Goal: Information Seeking & Learning: Learn about a topic

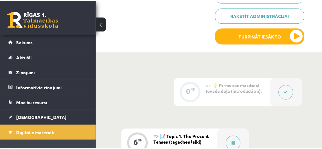
scroll to position [232, 0]
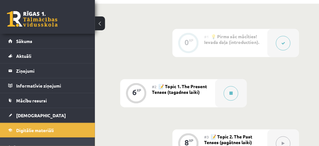
click at [230, 92] on icon at bounding box center [231, 94] width 3 height 4
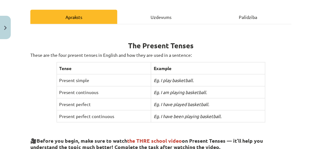
scroll to position [84, 0]
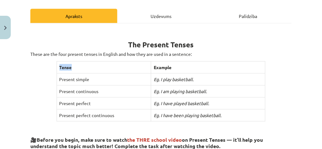
drag, startPoint x: 55, startPoint y: 61, endPoint x: 70, endPoint y: 72, distance: 18.8
drag, startPoint x: 70, startPoint y: 72, endPoint x: 53, endPoint y: 64, distance: 19.4
click at [59, 65] on th "Tense" at bounding box center [104, 68] width 95 height 12
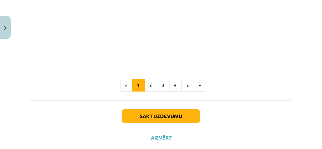
scroll to position [461, 0]
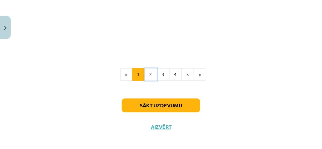
click at [153, 69] on button "2" at bounding box center [151, 74] width 13 height 13
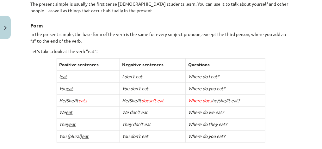
scroll to position [155, 0]
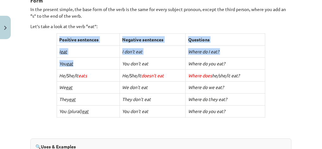
drag, startPoint x: 57, startPoint y: 32, endPoint x: 121, endPoint y: 61, distance: 69.8
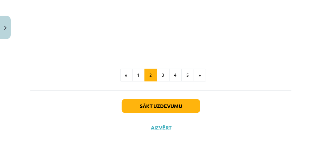
scroll to position [472, 0]
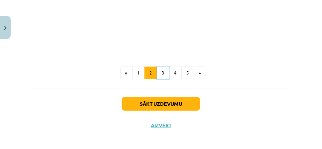
click at [162, 72] on button "3" at bounding box center [163, 73] width 13 height 13
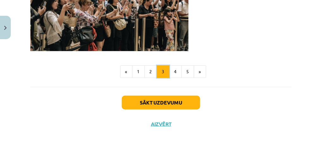
scroll to position [526, 0]
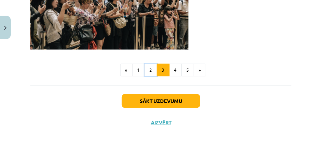
click at [150, 72] on button "2" at bounding box center [151, 70] width 13 height 13
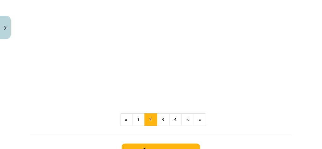
scroll to position [446, 0]
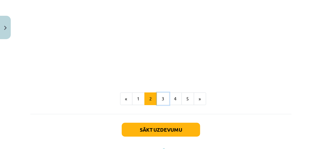
click at [163, 97] on button "3" at bounding box center [163, 99] width 13 height 13
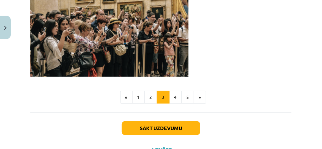
scroll to position [507, 0]
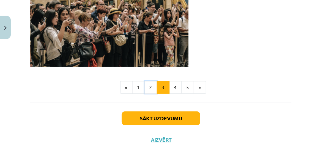
click at [152, 92] on button "2" at bounding box center [151, 87] width 13 height 13
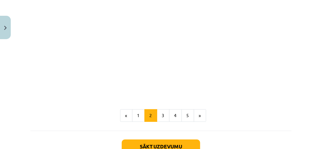
scroll to position [472, 0]
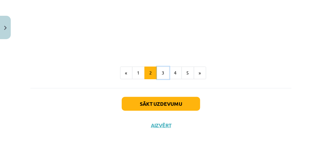
click at [160, 69] on button "3" at bounding box center [163, 73] width 13 height 13
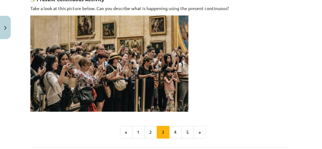
scroll to position [472, 0]
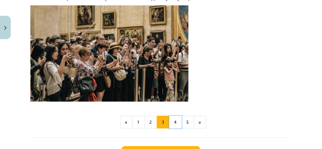
click at [174, 127] on button "4" at bounding box center [175, 122] width 13 height 13
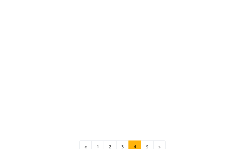
scroll to position [603, 0]
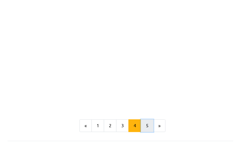
click at [143, 123] on button "5" at bounding box center [147, 126] width 13 height 13
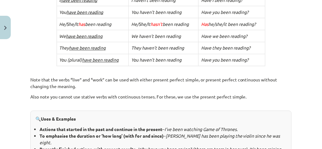
scroll to position [175, 0]
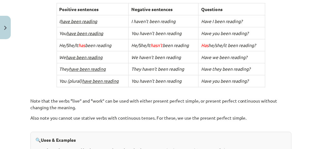
drag, startPoint x: 119, startPoint y: 137, endPoint x: 116, endPoint y: 149, distance: 12.3
drag, startPoint x: 116, startPoint y: 149, endPoint x: 47, endPoint y: 37, distance: 131.6
click at [47, 37] on div "4. Present Perfect Continuous The present perfect continuous is the last of the…" at bounding box center [161, 95] width 262 height 315
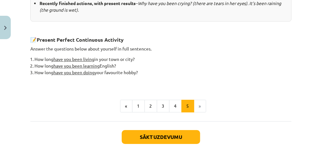
scroll to position [344, 0]
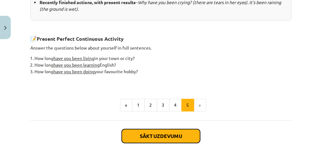
click at [176, 134] on button "Sākt uzdevumu" at bounding box center [161, 136] width 79 height 14
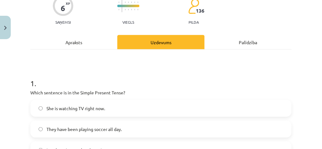
scroll to position [79, 0]
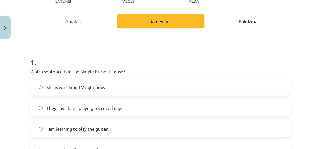
click at [111, 86] on label "She is watching TV right now." at bounding box center [161, 87] width 260 height 16
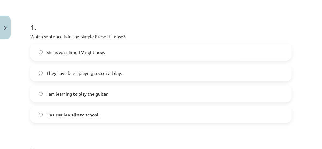
scroll to position [121, 0]
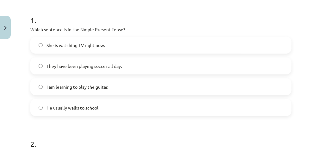
click at [99, 111] on label "He usually walks to school." at bounding box center [161, 108] width 260 height 16
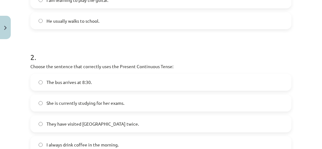
scroll to position [227, 0]
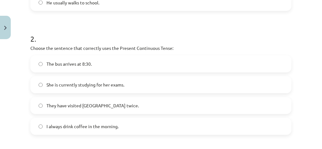
click at [170, 86] on label "She is currently studying for her exams." at bounding box center [161, 85] width 260 height 16
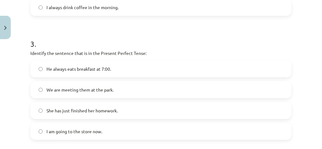
scroll to position [353, 0]
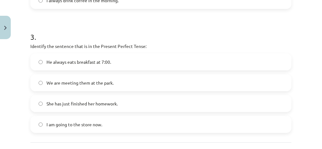
click at [157, 65] on label "He always eats breakfast at 7:00." at bounding box center [161, 62] width 260 height 16
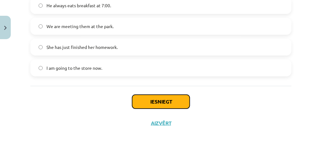
click at [161, 102] on button "Iesniegt" at bounding box center [161, 102] width 58 height 14
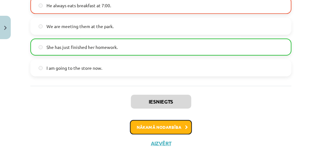
click at [171, 127] on button "Nākamā nodarbība" at bounding box center [161, 127] width 62 height 15
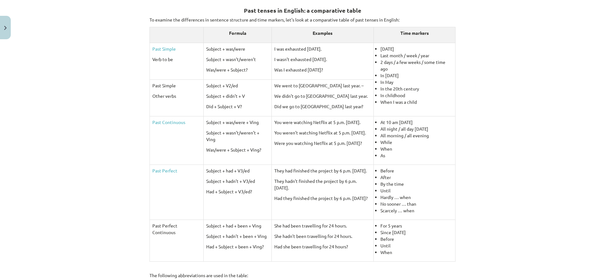
scroll to position [115, 0]
drag, startPoint x: 455, startPoint y: 0, endPoint x: 40, endPoint y: 78, distance: 422.2
click at [40, 78] on div "Mācību tēma: Angļu valoda i - 10.[PERSON_NAME] 1.ieskaites mācību materiāls #3 …" at bounding box center [302, 140] width 605 height 280
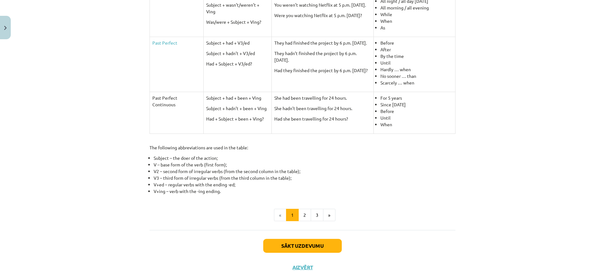
scroll to position [256, 0]
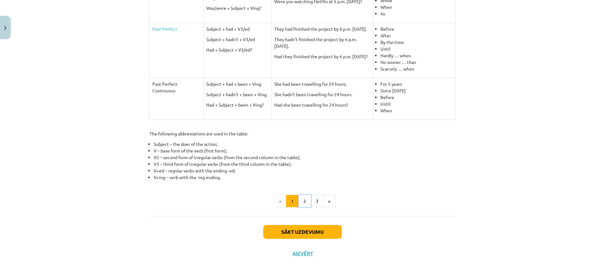
click at [303, 149] on button "2" at bounding box center [304, 201] width 13 height 13
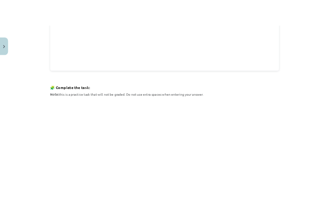
scroll to position [279, 0]
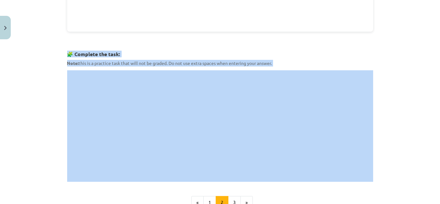
drag, startPoint x: 64, startPoint y: 53, endPoint x: 110, endPoint y: 69, distance: 49.1
click at [181, 66] on div "8 XP Saņemsi Viegls 136 pilda Apraksts Uzdevums Palīdzība 🎥 Before continuing, …" at bounding box center [219, 15] width 313 height 502
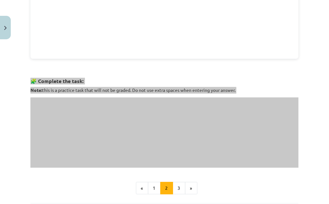
scroll to position [250, 0]
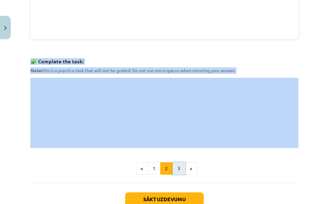
click at [180, 149] on button "3" at bounding box center [179, 168] width 13 height 13
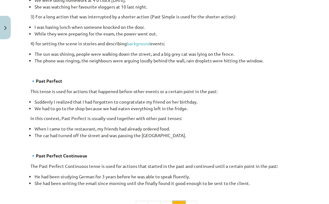
scroll to position [396, 0]
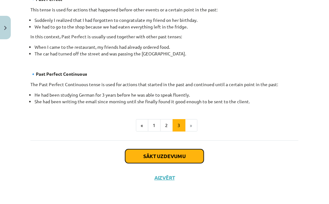
click at [175, 149] on button "Sākt uzdevumu" at bounding box center [164, 156] width 79 height 14
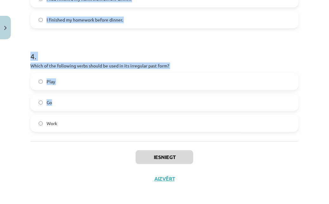
scroll to position [397, 0]
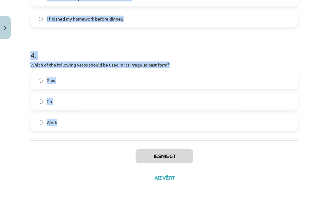
drag, startPoint x: 28, startPoint y: 31, endPoint x: 151, endPoint y: 126, distance: 155.4
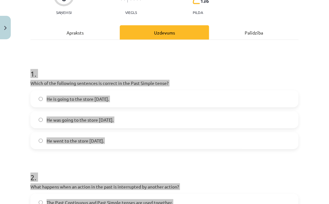
scroll to position [80, 0]
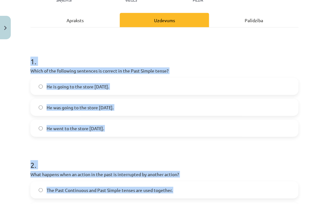
click at [25, 71] on div "Mācību tēma: Angļu valoda i - 10.[PERSON_NAME] 1.ieskaites mācību materiāls #3 …" at bounding box center [164, 102] width 329 height 204
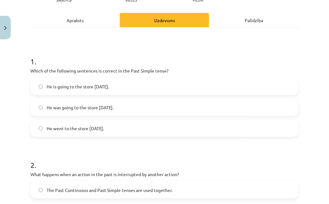
drag, startPoint x: 36, startPoint y: 72, endPoint x: 137, endPoint y: 129, distance: 115.7
click at [146, 104] on label "He was going to the store [DATE]." at bounding box center [164, 107] width 267 height 16
click at [134, 127] on label "He went to the store [DATE]." at bounding box center [164, 128] width 267 height 16
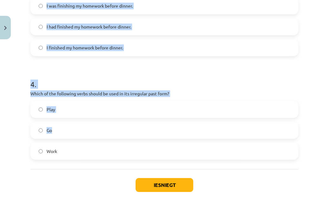
scroll to position [397, 0]
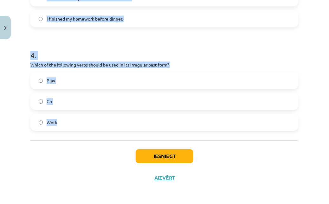
drag, startPoint x: 28, startPoint y: 106, endPoint x: 144, endPoint y: 138, distance: 120.6
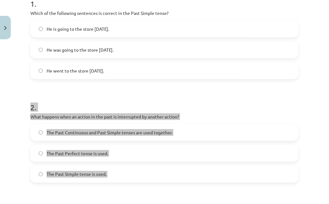
scroll to position [167, 0]
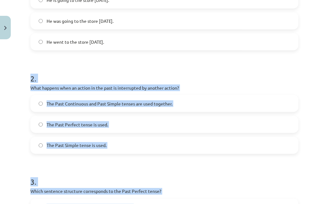
click at [208, 106] on label "The Past Continuous and Past Simple tenses are used together." at bounding box center [164, 104] width 267 height 16
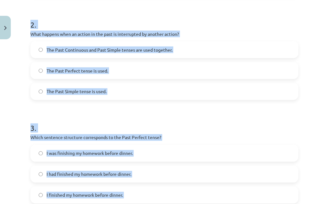
scroll to position [224, 0]
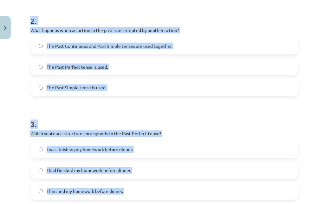
click at [209, 106] on form "1 . Which of the following sentences is correct in the Past Simple tense? He is…" at bounding box center [164, 102] width 268 height 401
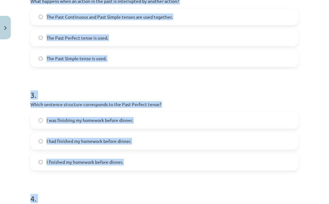
scroll to position [282, 0]
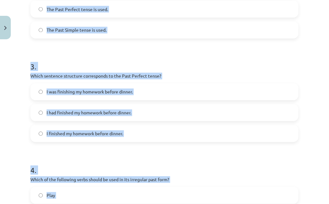
click at [13, 62] on div "Mācību tēma: Angļu valoda i - 10.[PERSON_NAME] 1.ieskaites mācību materiāls #3 …" at bounding box center [164, 102] width 329 height 204
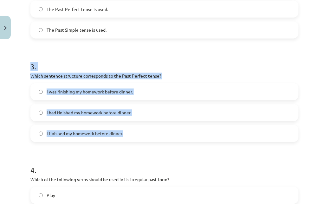
drag, startPoint x: 14, startPoint y: 62, endPoint x: 166, endPoint y: 136, distance: 168.8
click at [166, 136] on div "Mācību tēma: Angļu valoda i - 10.[PERSON_NAME] 1.ieskaites mācību materiāls #3 …" at bounding box center [164, 102] width 329 height 204
click at [145, 114] on label "I had finished my homework before dinner." at bounding box center [164, 113] width 267 height 16
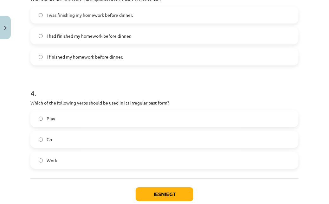
scroll to position [368, 0]
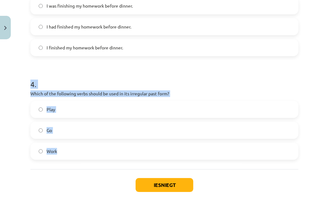
drag, startPoint x: 32, startPoint y: 82, endPoint x: 111, endPoint y: 157, distance: 108.8
click at [111, 149] on div "4 . Which of the following verbs should be used in its irregular past form? Pla…" at bounding box center [164, 114] width 268 height 91
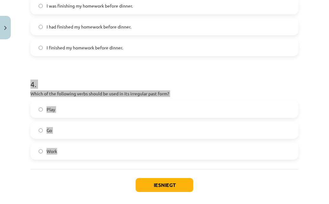
scroll to position [397, 0]
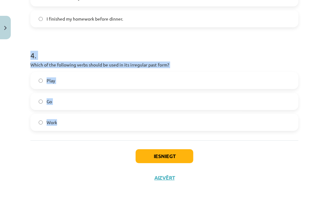
click at [198, 110] on div "Play Go Work" at bounding box center [164, 101] width 268 height 59
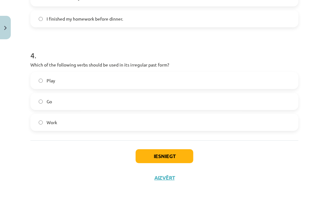
click at [91, 104] on label "Go" at bounding box center [164, 101] width 267 height 16
click at [152, 149] on button "Iesniegt" at bounding box center [165, 156] width 58 height 14
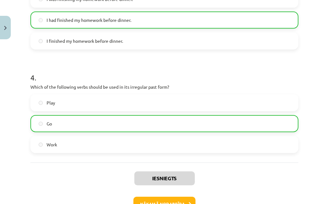
scroll to position [417, 0]
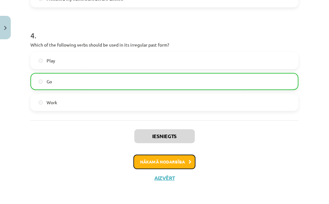
click at [173, 149] on button "Nākamā nodarbība" at bounding box center [164, 161] width 62 height 15
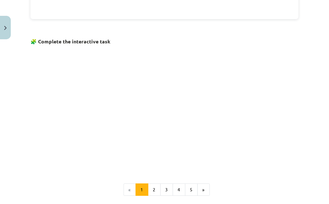
scroll to position [361, 0]
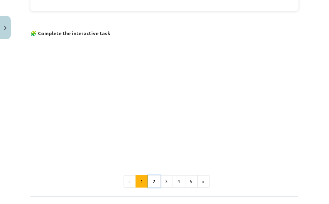
click at [149, 149] on button "2" at bounding box center [154, 181] width 13 height 13
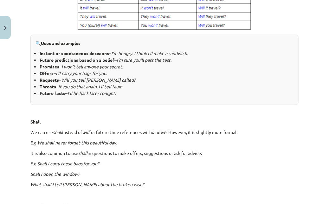
scroll to position [315, 0]
